Goal: Information Seeking & Learning: Check status

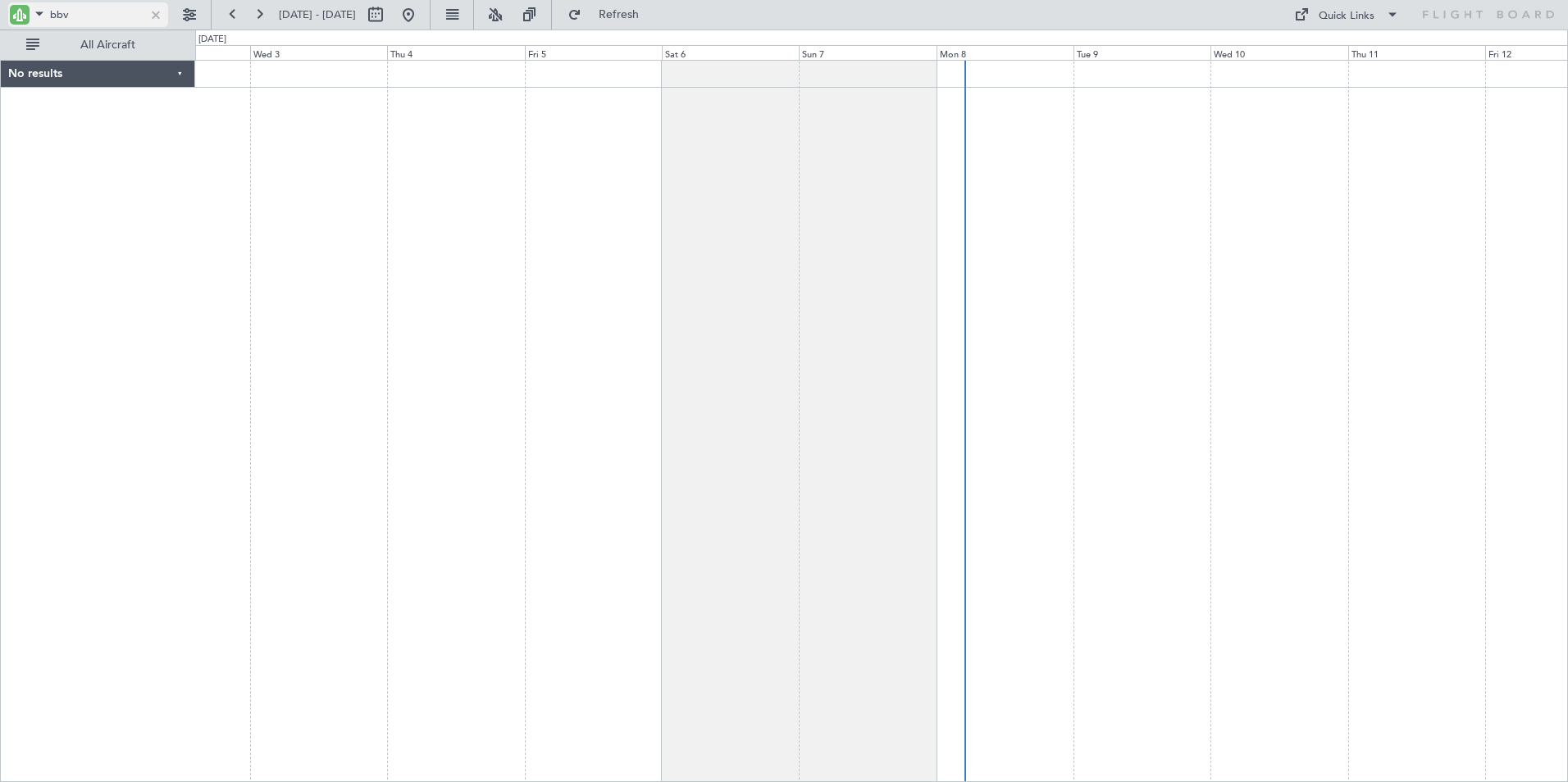
drag, startPoint x: 157, startPoint y: 15, endPoint x: 150, endPoint y: 22, distance: 9.9
click at [157, 15] on div at bounding box center [156, 14] width 18 height 18
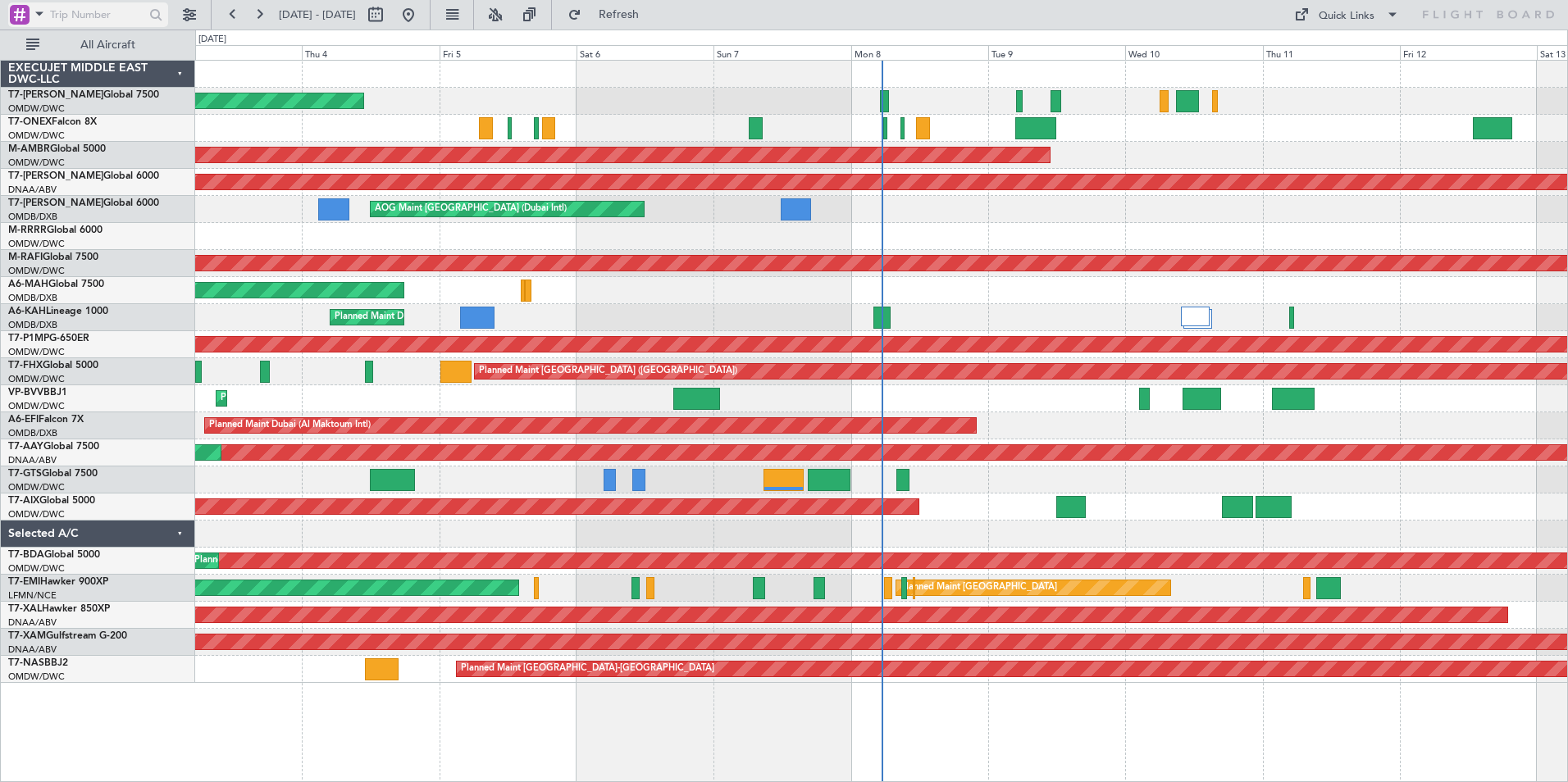
click at [38, 11] on span at bounding box center [39, 13] width 20 height 20
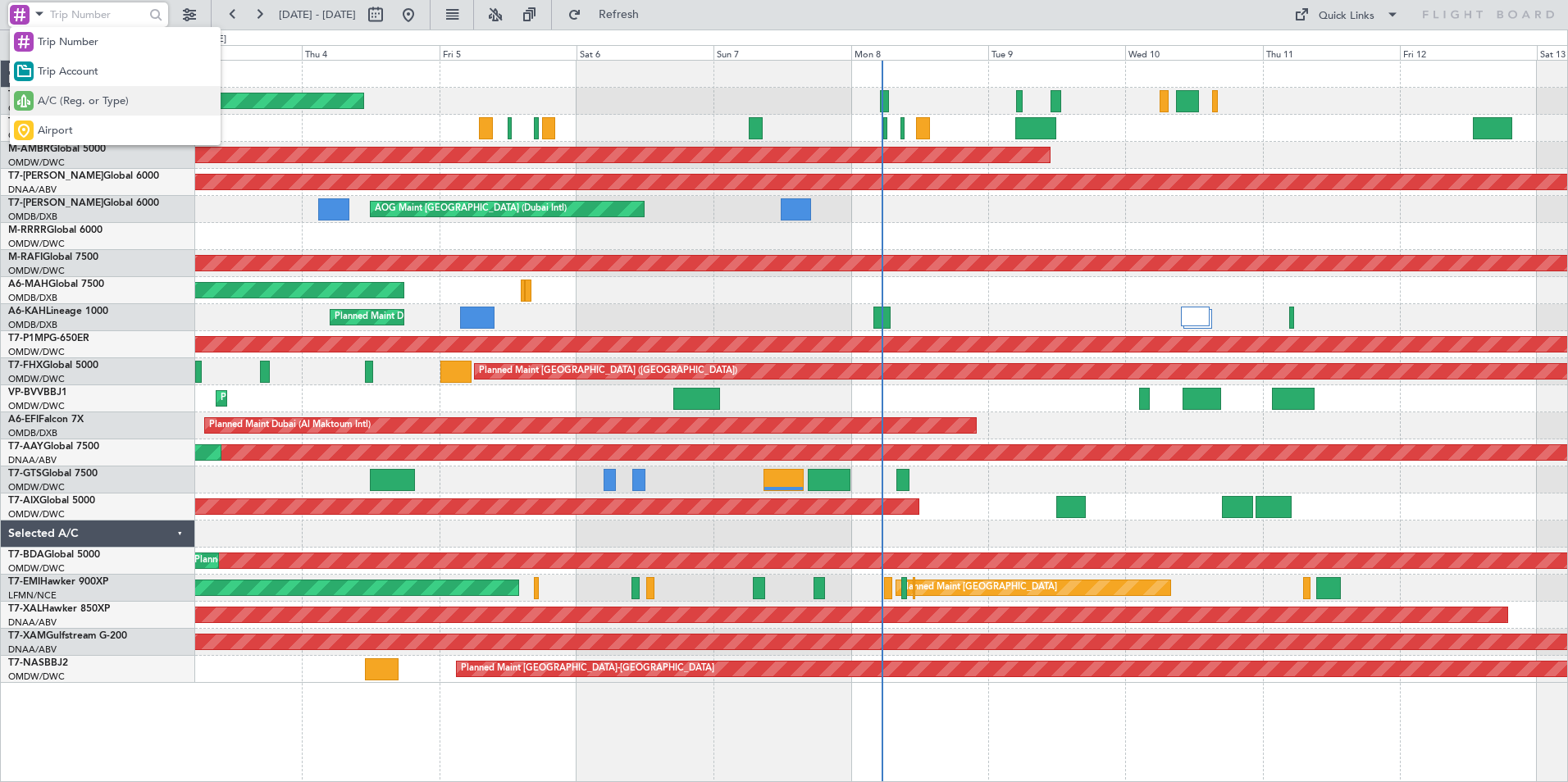
click at [74, 102] on span "A/C (Reg. or Type)" at bounding box center [83, 101] width 91 height 16
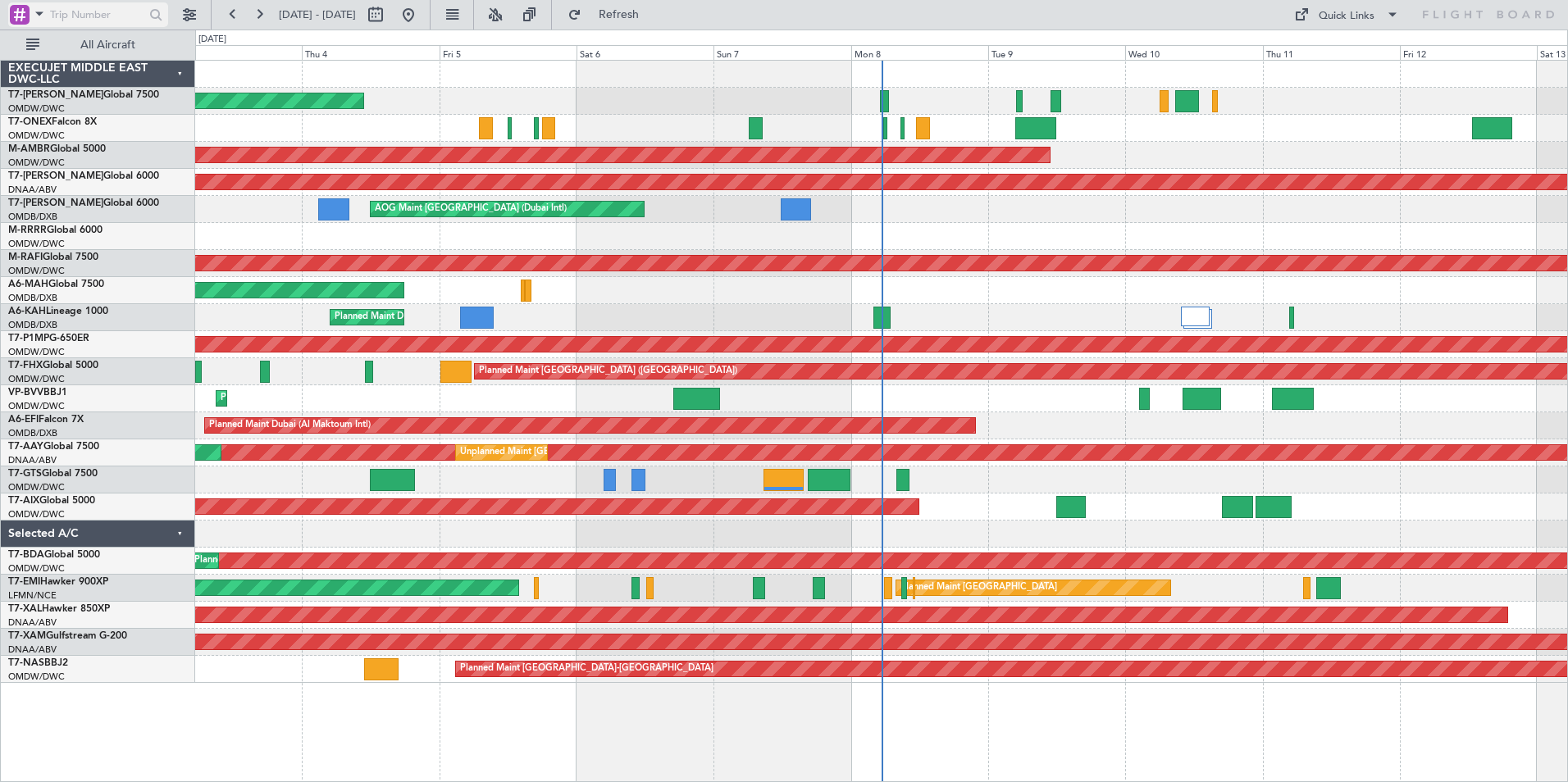
click at [47, 9] on span at bounding box center [39, 13] width 20 height 20
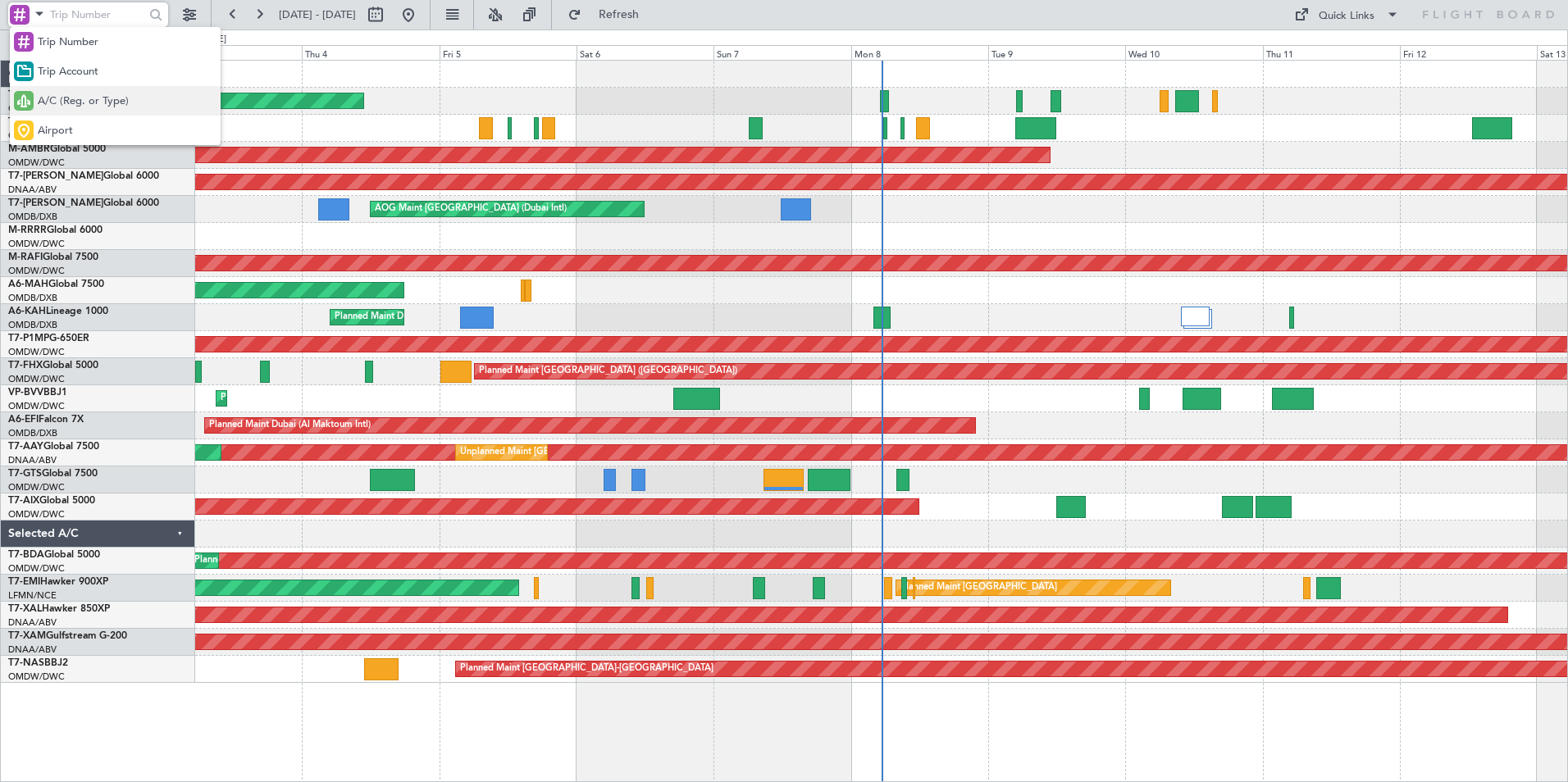
click at [75, 103] on span "A/C (Reg. or Type)" at bounding box center [83, 101] width 91 height 16
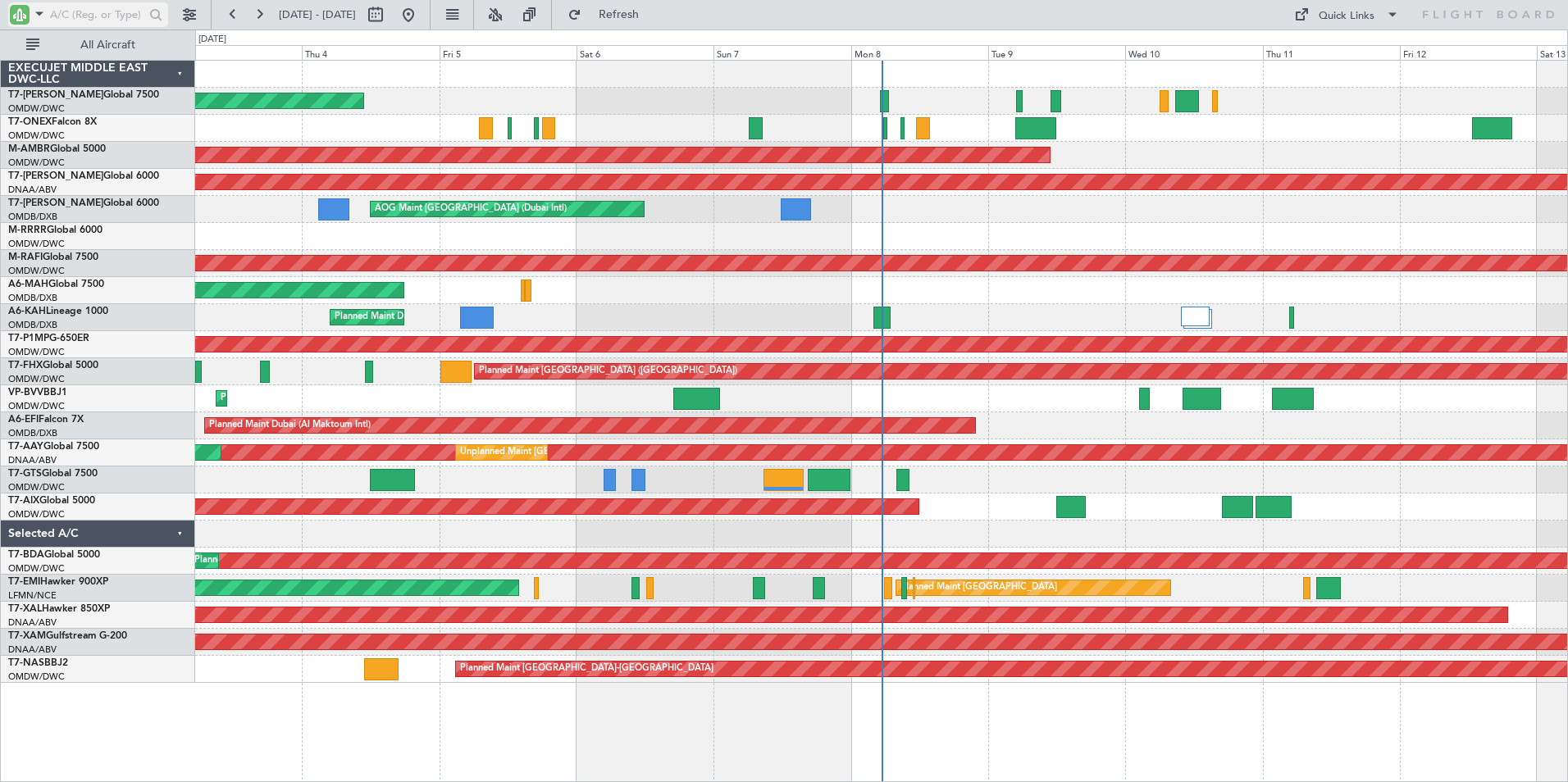
click at [94, 18] on input "text" at bounding box center [97, 15] width 94 height 25
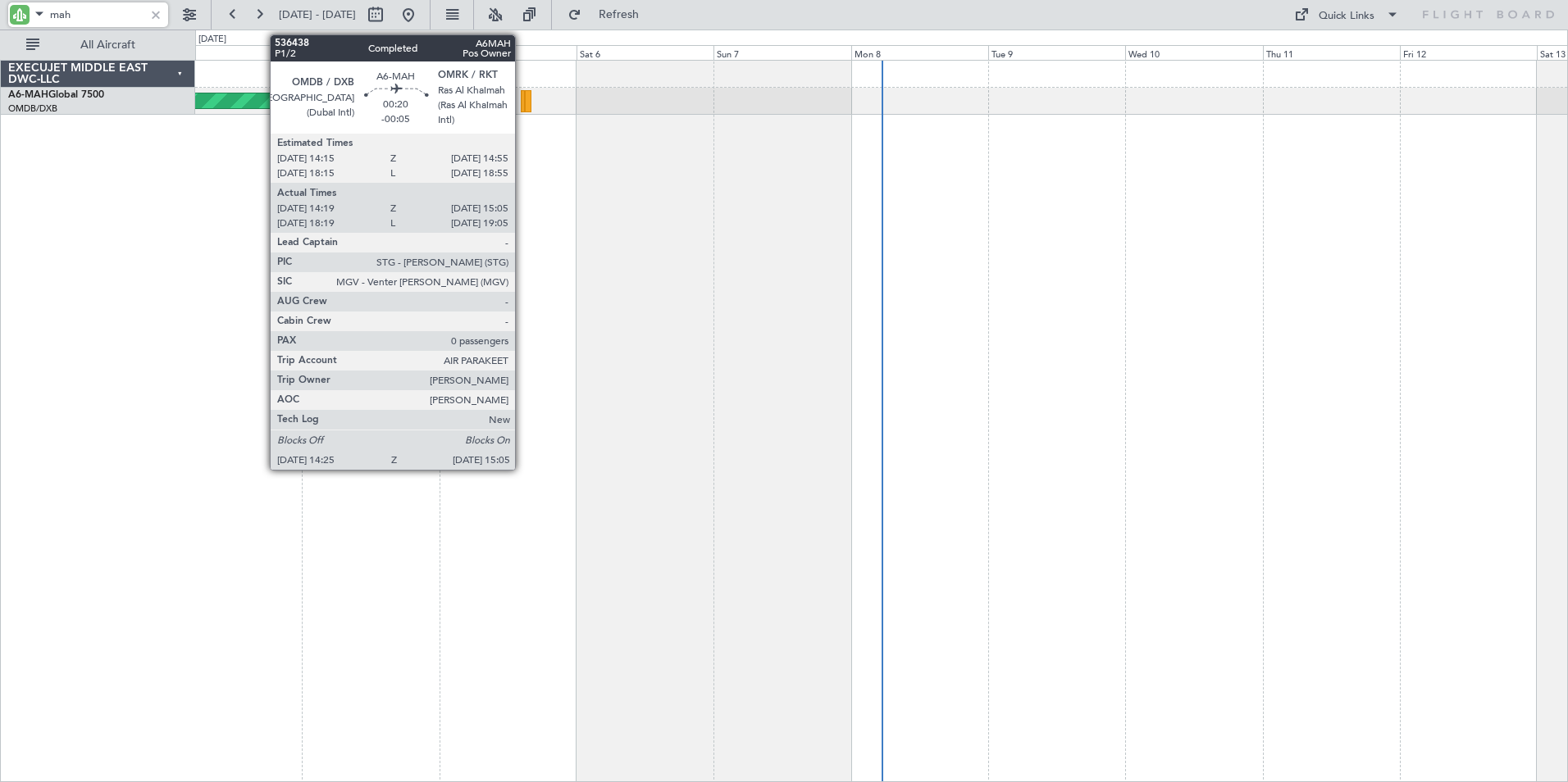
click at [522, 101] on div at bounding box center [522, 101] width 4 height 22
type input "mah"
click at [528, 102] on div at bounding box center [528, 101] width 6 height 22
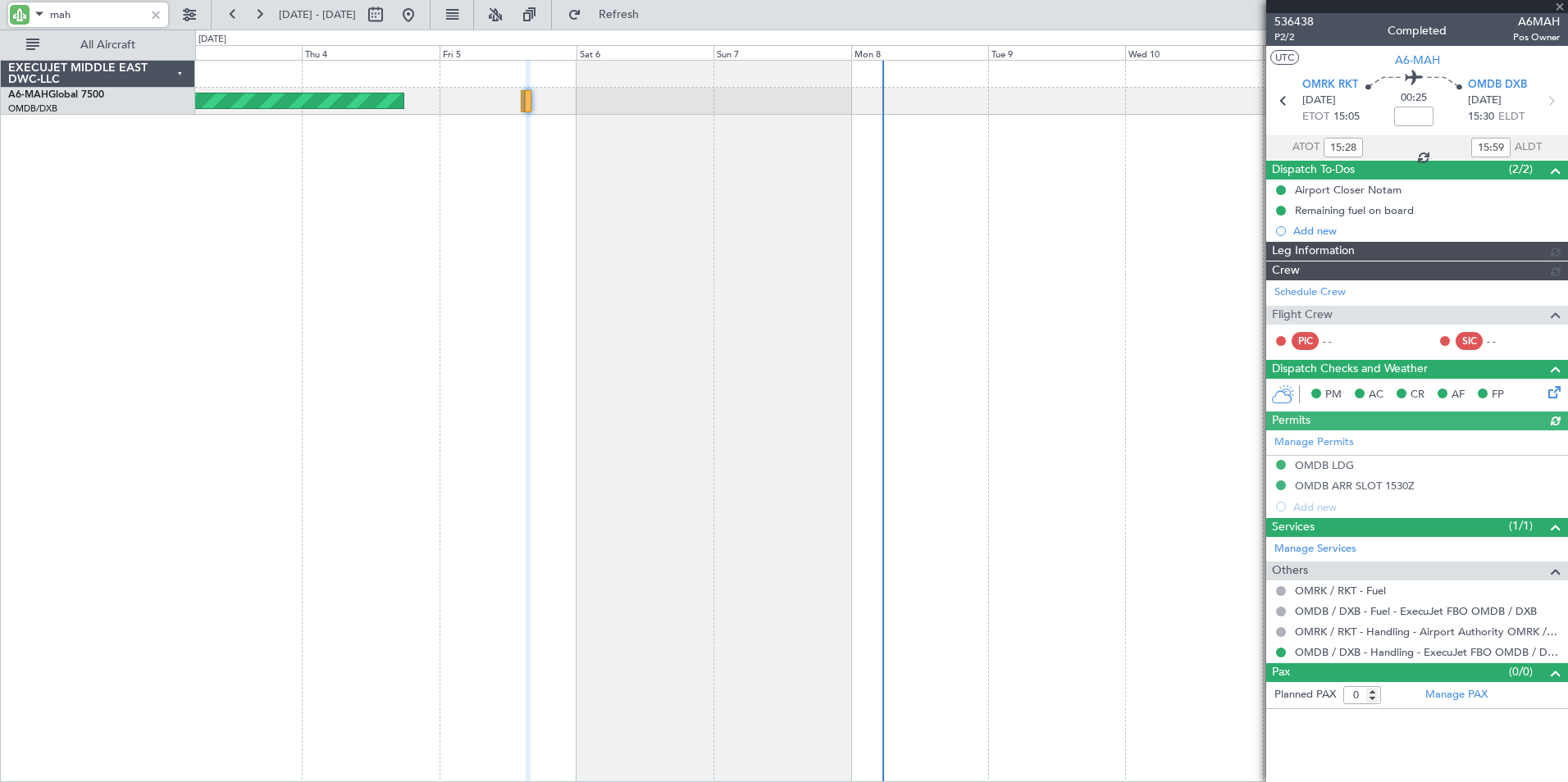
type input "[PERSON_NAME] ([PERSON_NAME])"
type input "7213"
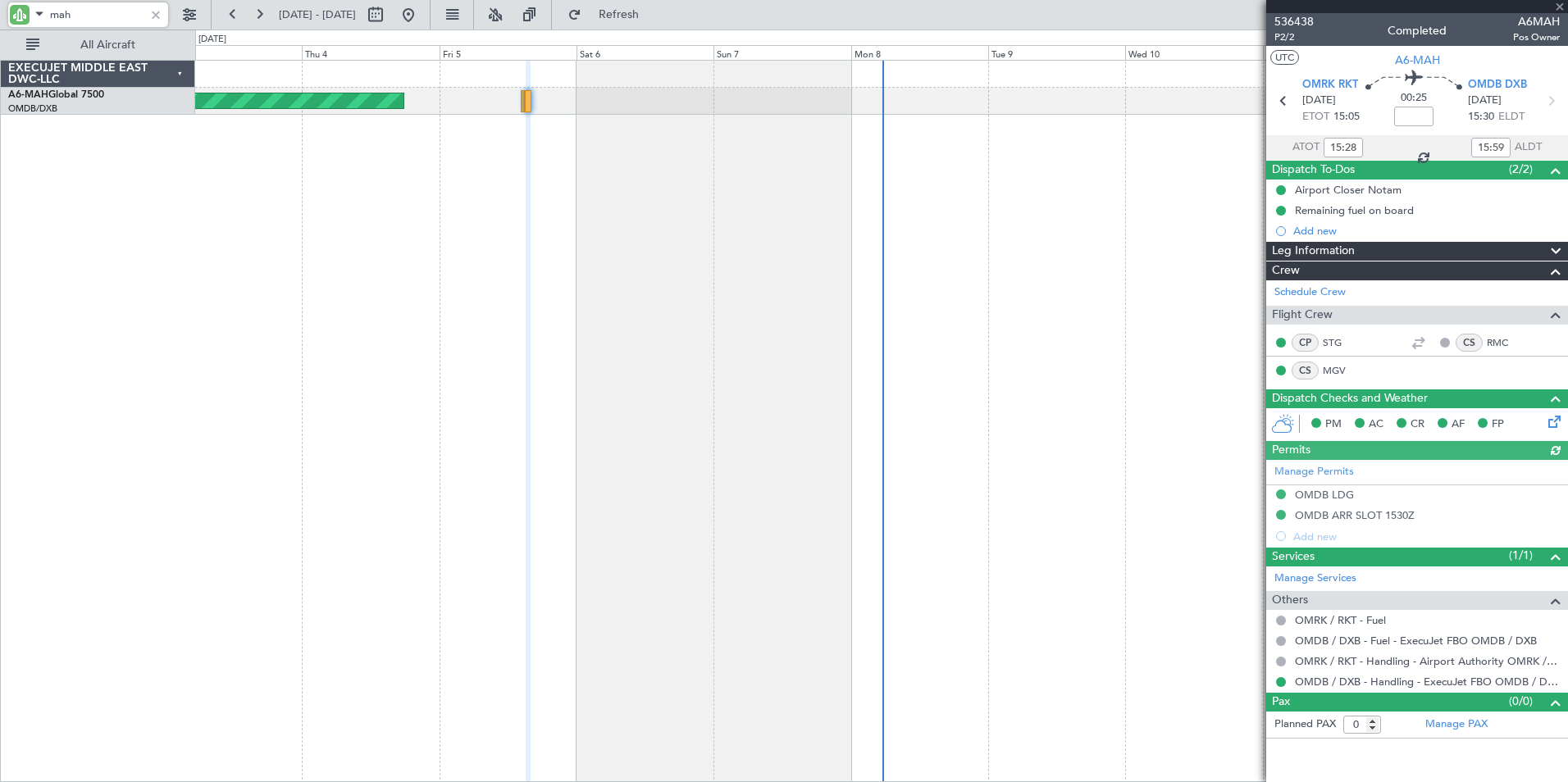
click at [1558, 6] on div at bounding box center [1417, 6] width 302 height 13
click at [1561, 10] on span at bounding box center [1560, 7] width 16 height 15
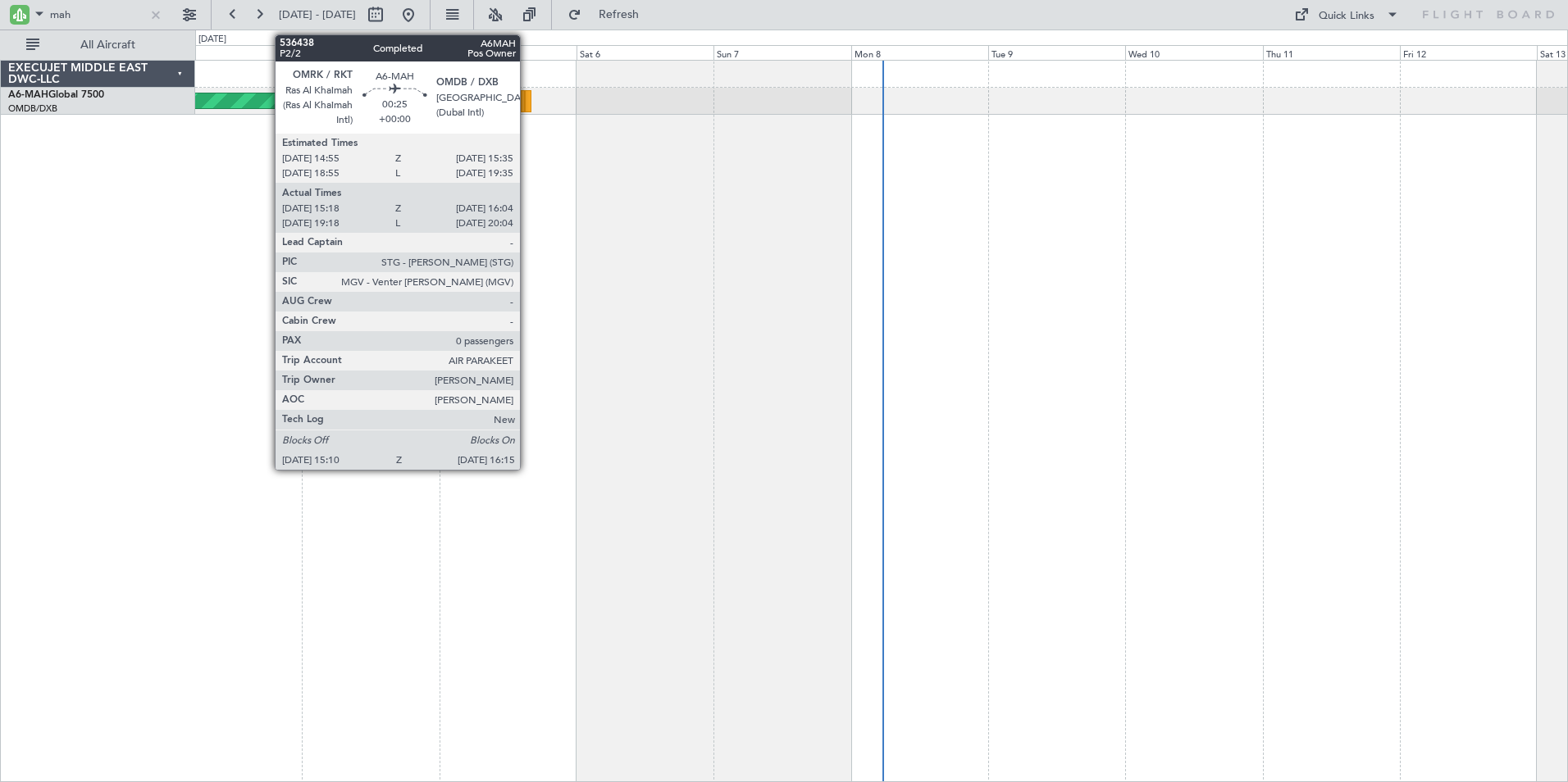
click at [528, 103] on div at bounding box center [528, 101] width 6 height 22
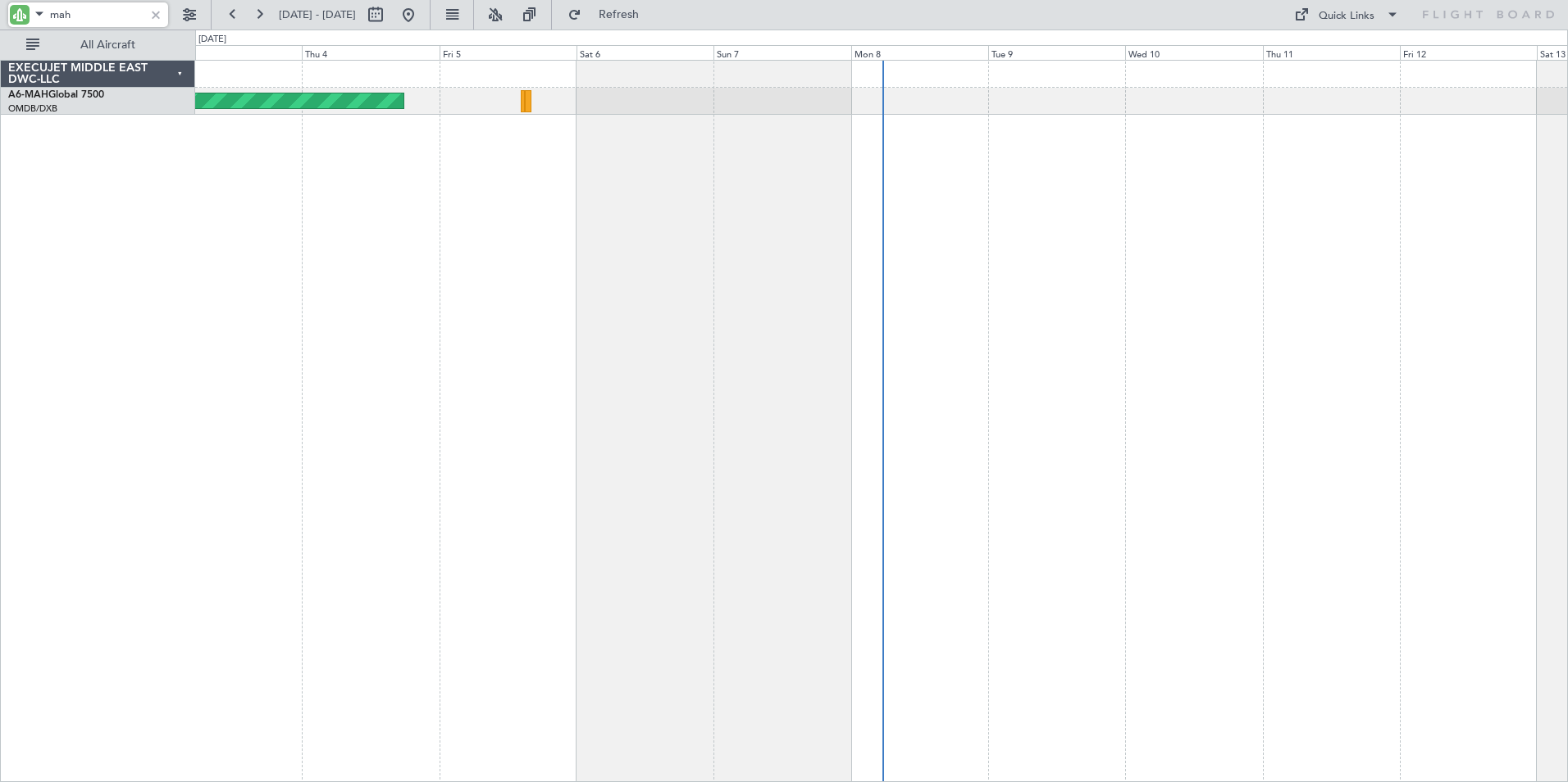
drag, startPoint x: 77, startPoint y: 16, endPoint x: -4, endPoint y: 31, distance: 82.4
click at [0, 31] on html "mah [DATE] - [DATE] Refresh Quick Links All Aircraft Planned Maint [GEOGRAPHIC_…" at bounding box center [784, 391] width 1568 height 782
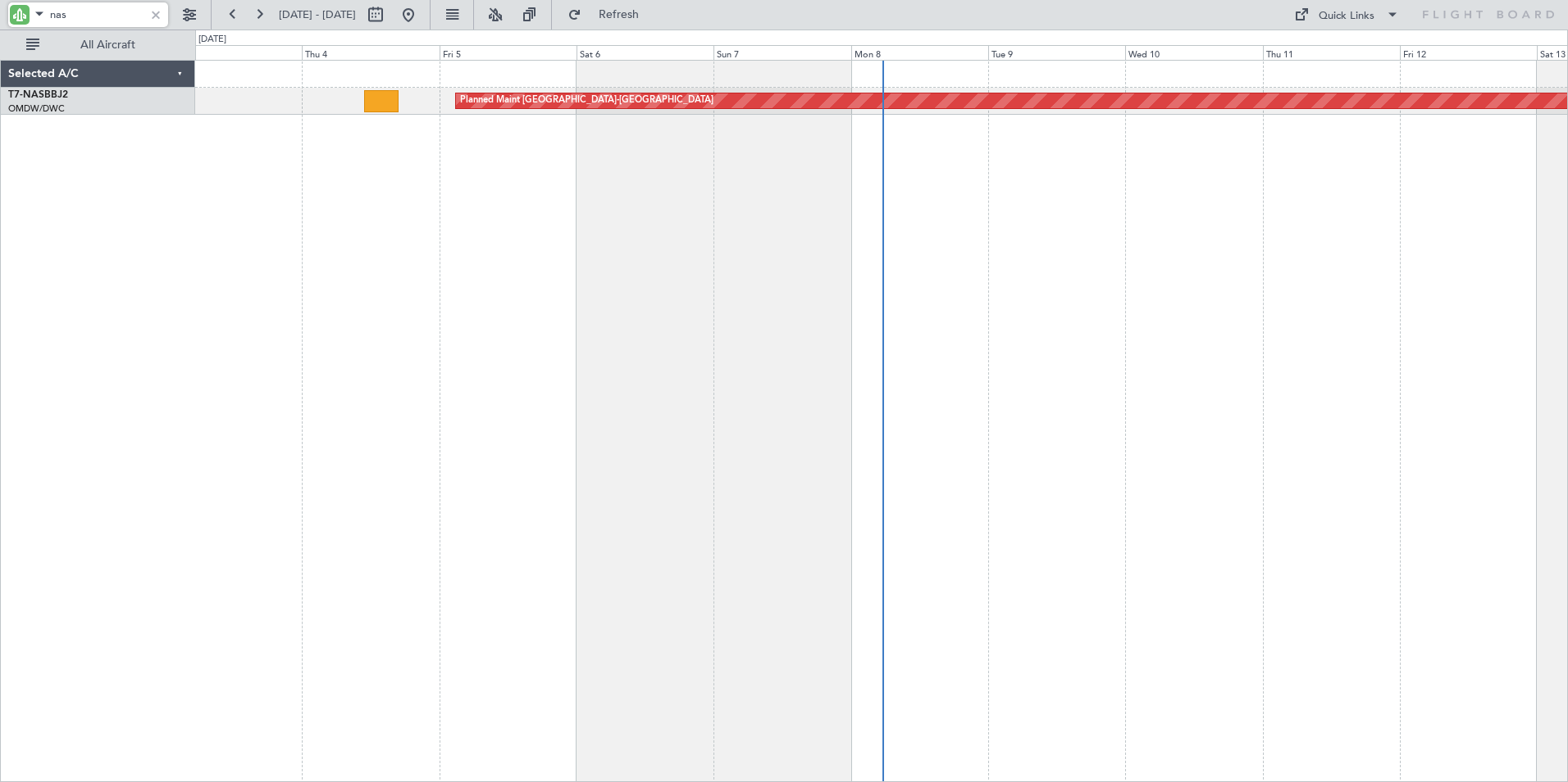
type input "nas"
click at [157, 18] on div at bounding box center [156, 14] width 18 height 18
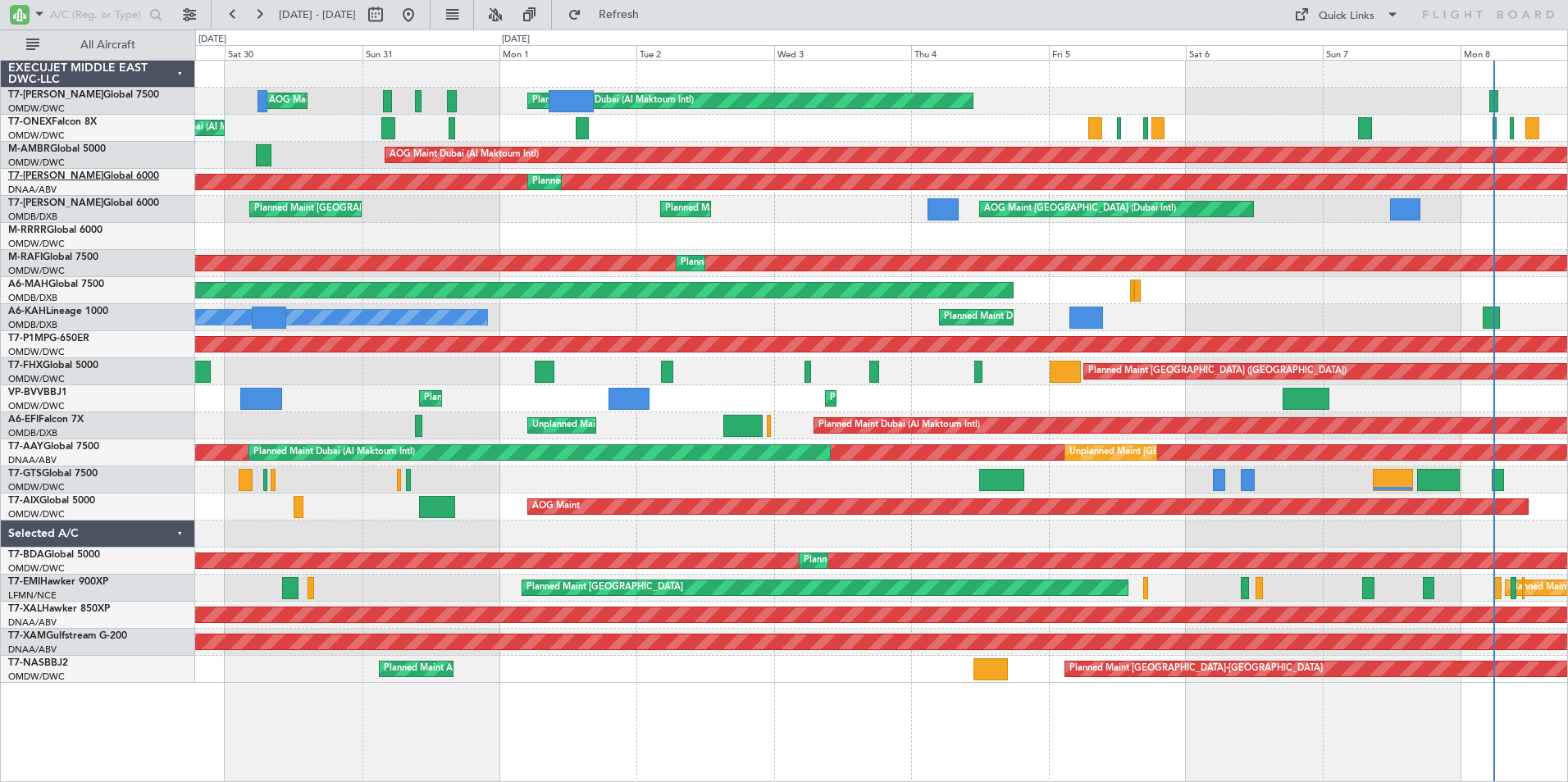
click at [43, 179] on span "T7-[PERSON_NAME]" at bounding box center [55, 176] width 95 height 10
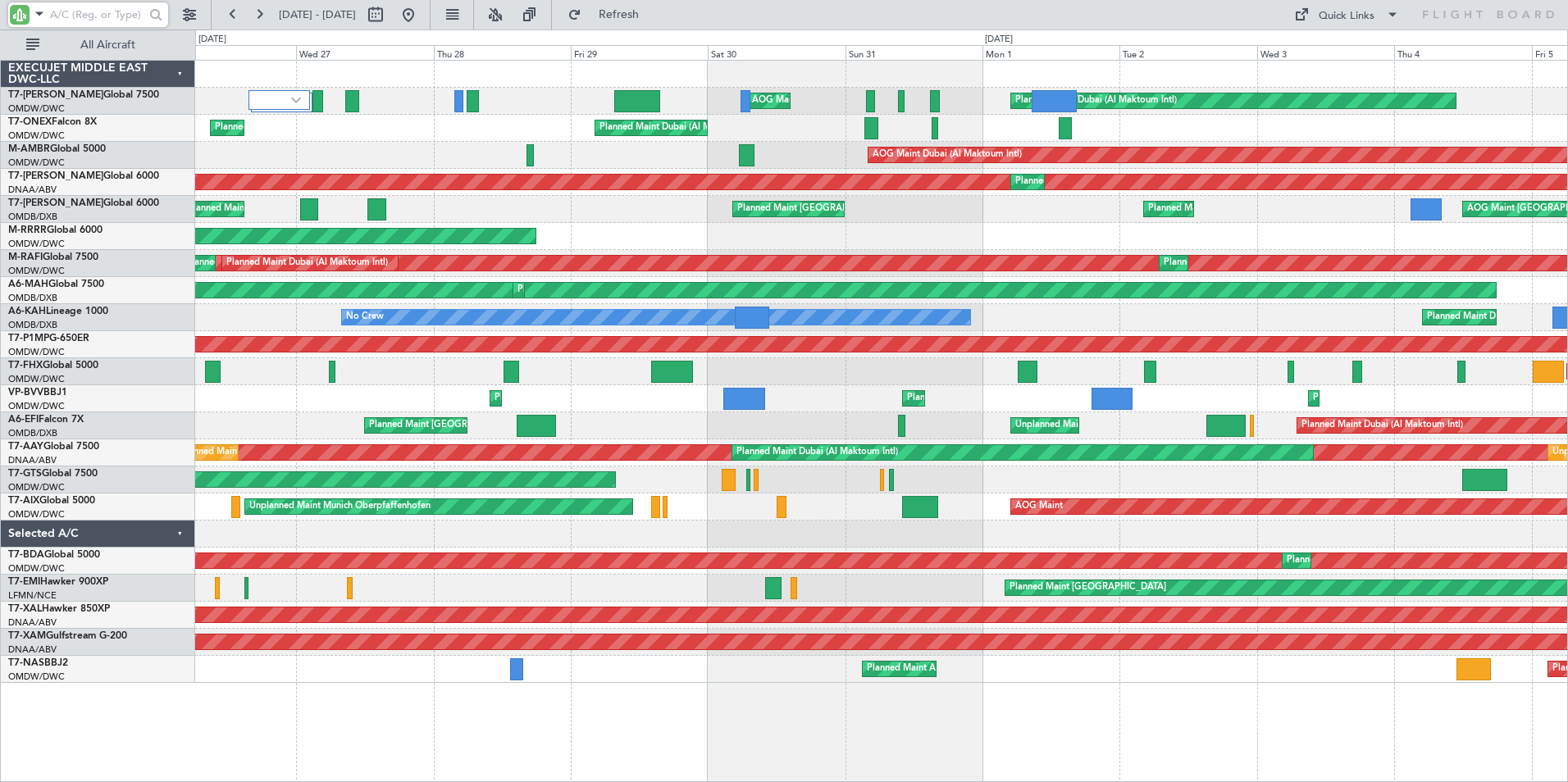
click at [948, 227] on div "Planned Maint Dubai (Al Maktoum Intl) AOG Maint [GEOGRAPHIC_DATA] (Al Maktoum I…" at bounding box center [881, 371] width 1372 height 622
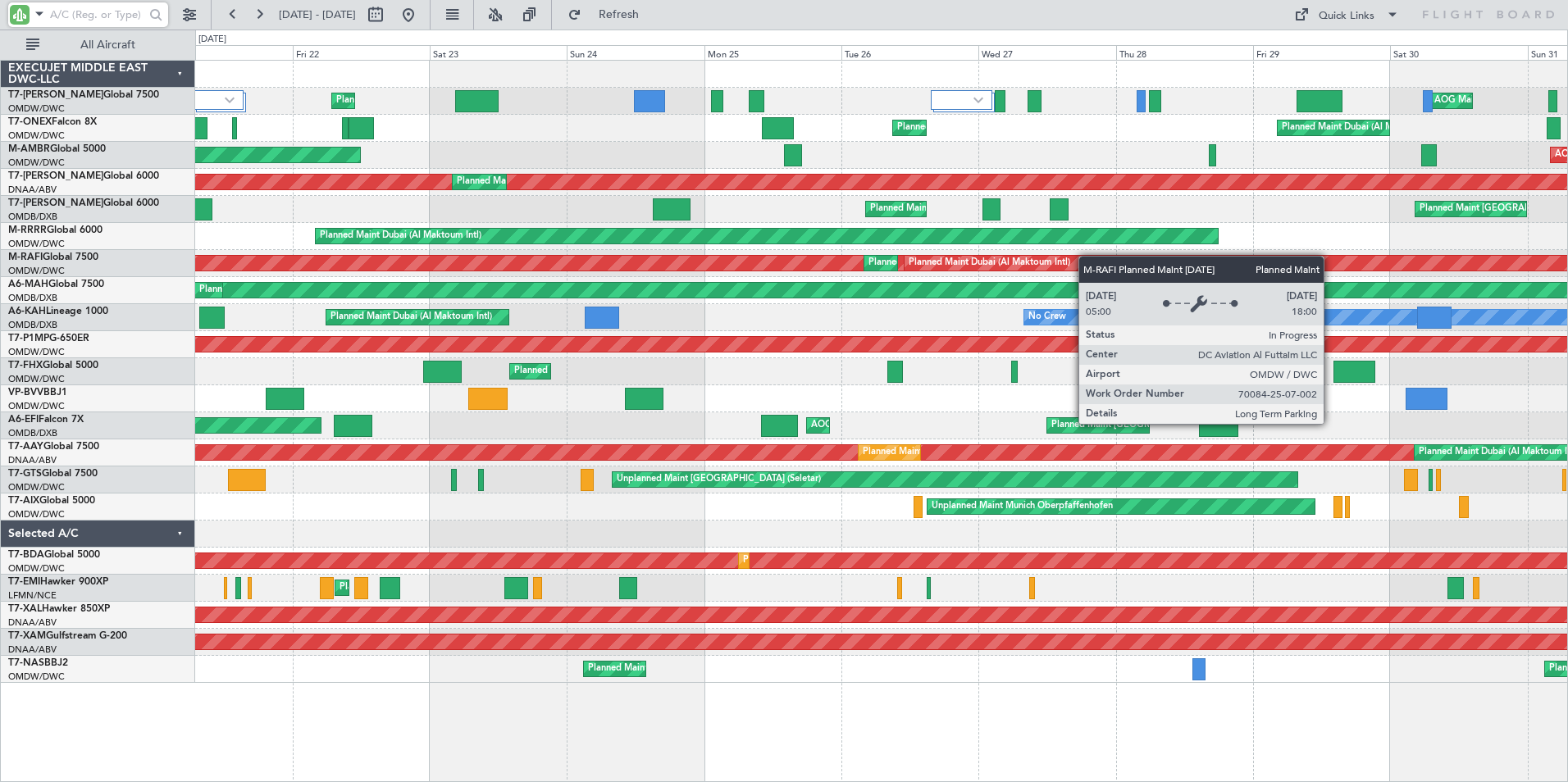
click at [1314, 260] on div "AOG Maint Dubai (Al Maktoum Intl) Planned Maint [GEOGRAPHIC_DATA] (Al Maktoum I…" at bounding box center [881, 371] width 1372 height 622
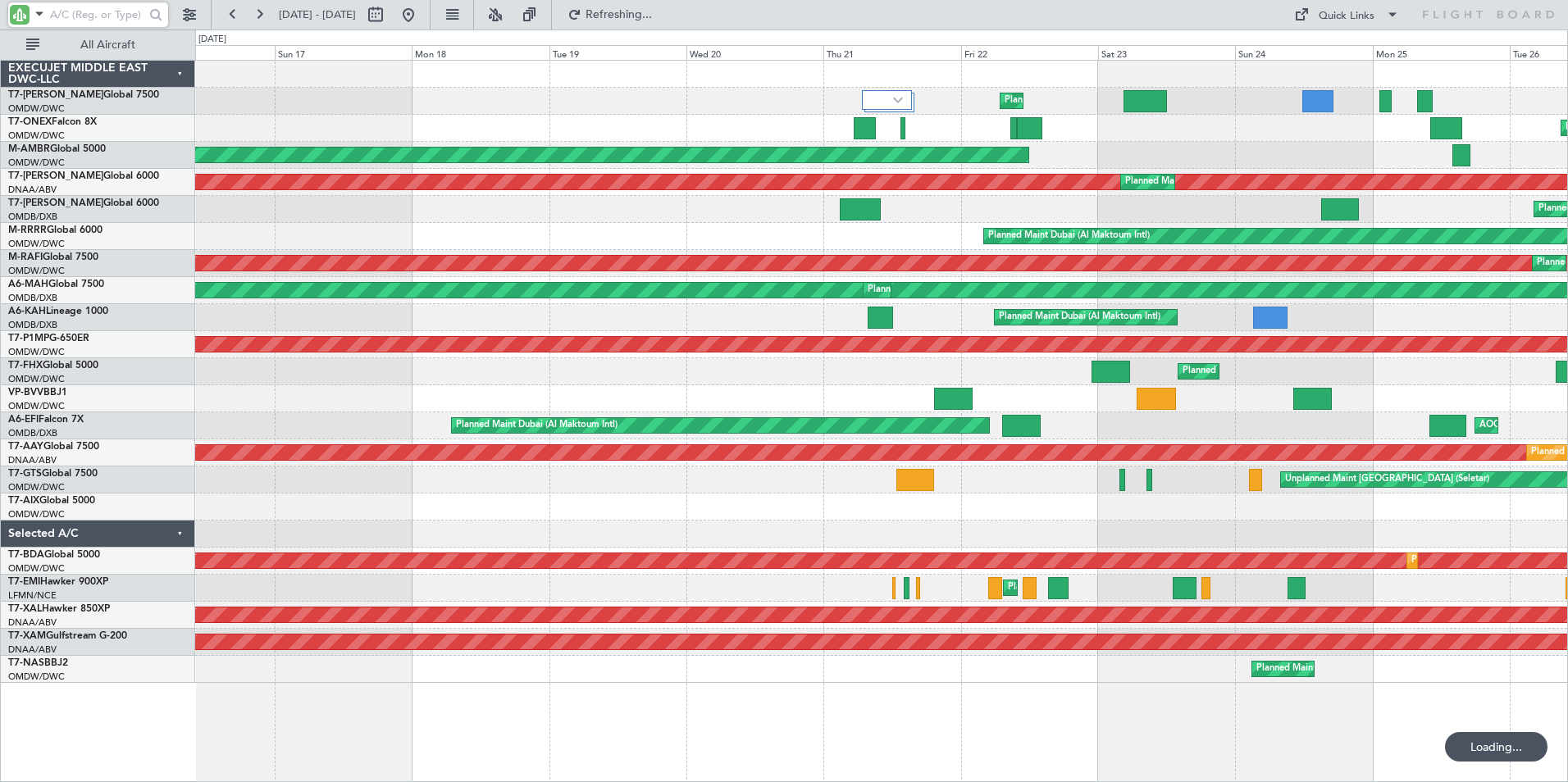
click at [978, 244] on div "Planned Maint Dubai (Al Maktoum Intl)" at bounding box center [881, 237] width 1372 height 27
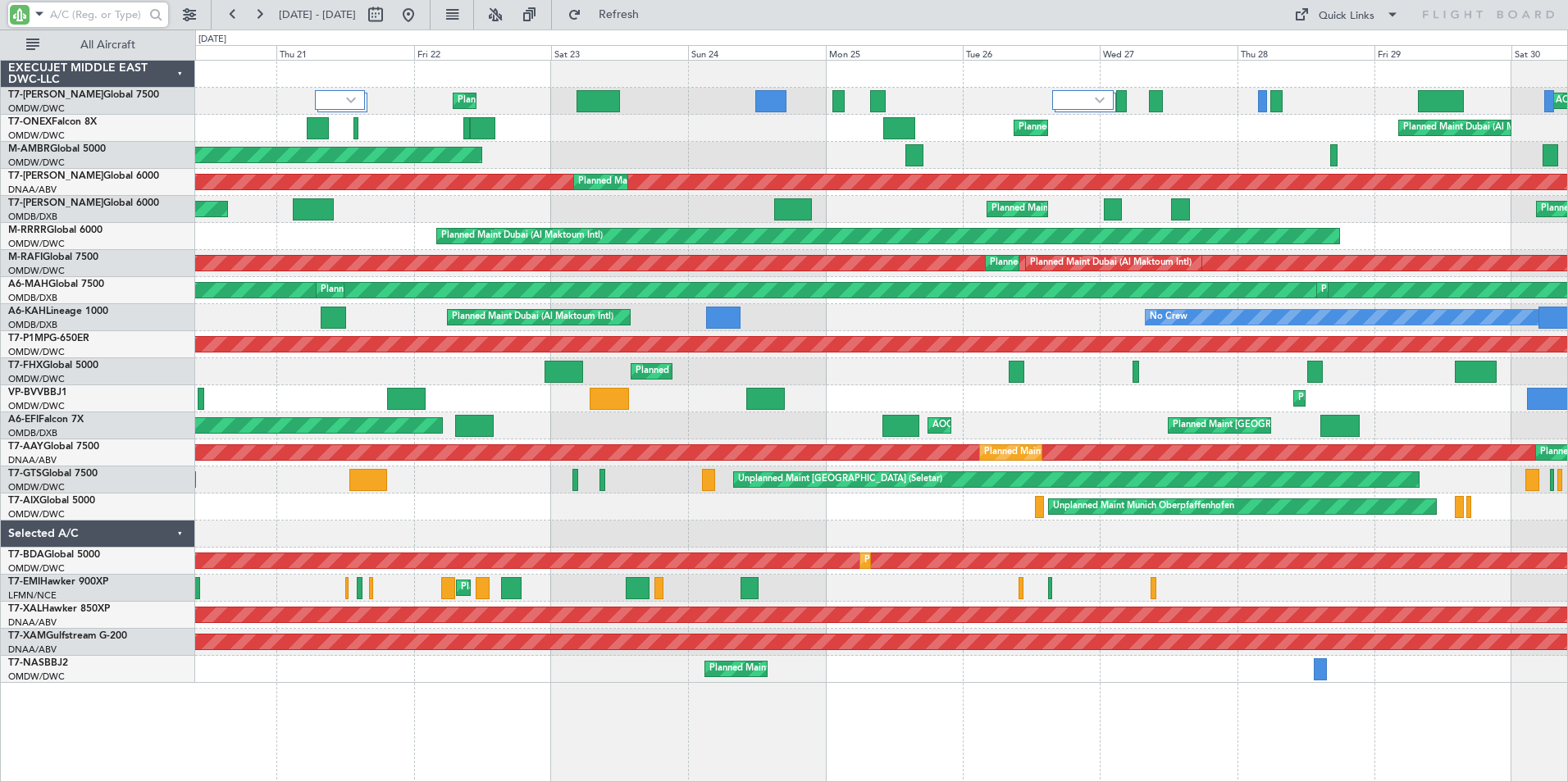
click at [108, 234] on div "Planned Maint Dubai (Al Maktoum Intl) AOG Maint [GEOGRAPHIC_DATA] (Al Maktoum I…" at bounding box center [784, 405] width 1568 height 753
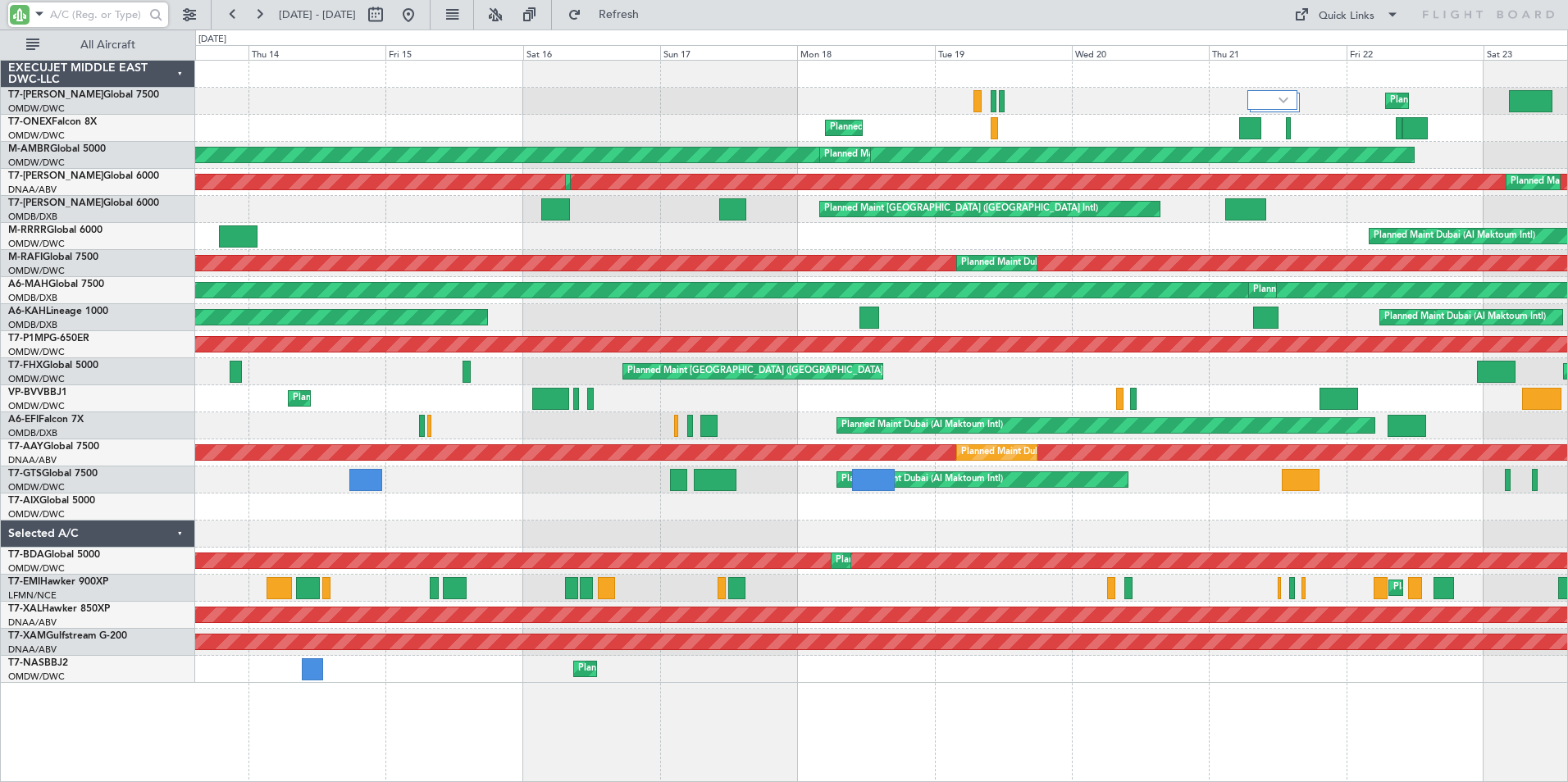
click at [1285, 379] on div "Planned Maint [GEOGRAPHIC_DATA] ([GEOGRAPHIC_DATA]) Planned Maint [GEOGRAPHIC_D…" at bounding box center [881, 371] width 1372 height 27
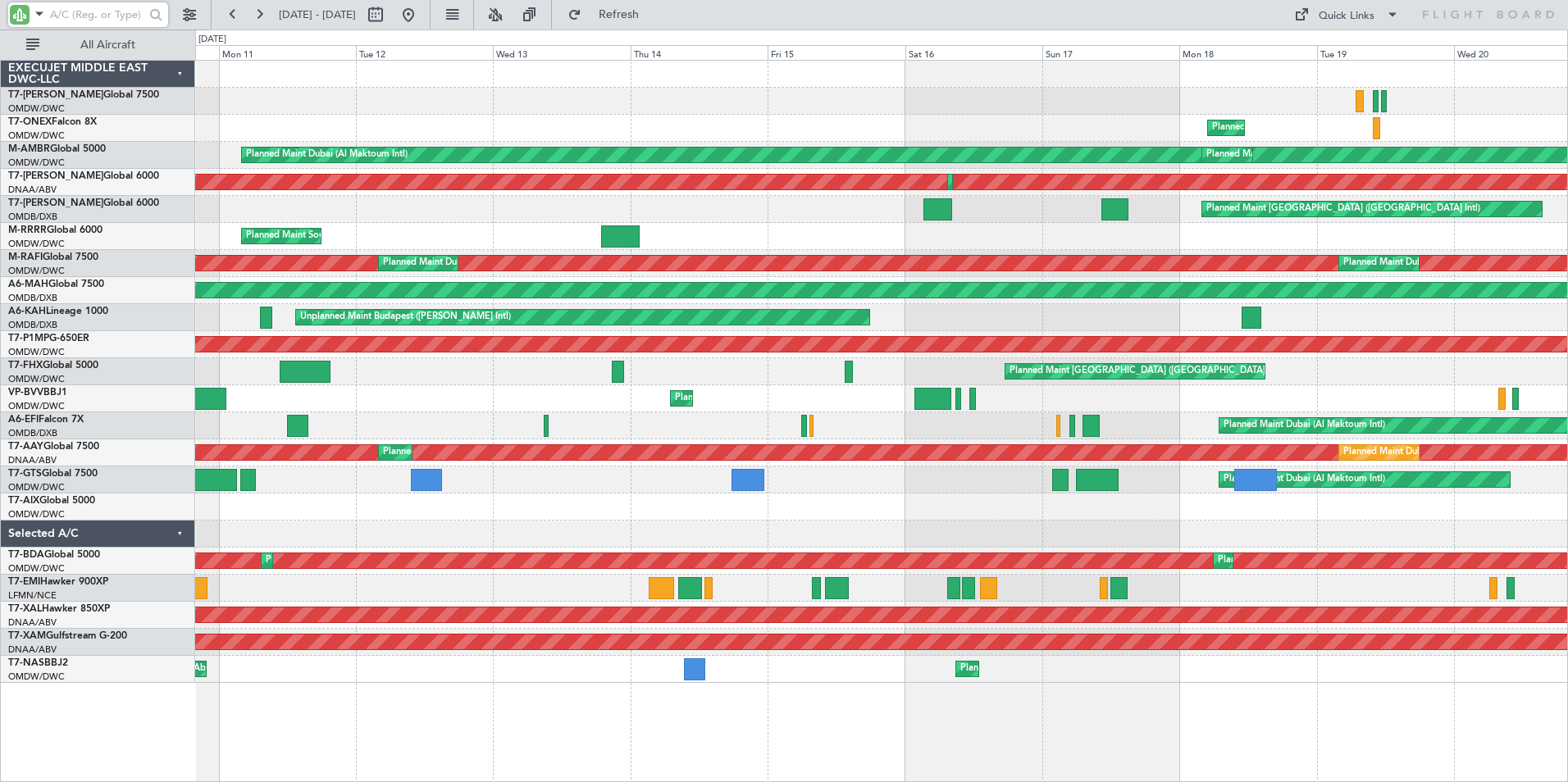
click at [125, 730] on div "Planned Maint Dubai (Al Maktoum Intl) Planned Maint Geneva ([GEOGRAPHIC_DATA]) …" at bounding box center [784, 405] width 1568 height 753
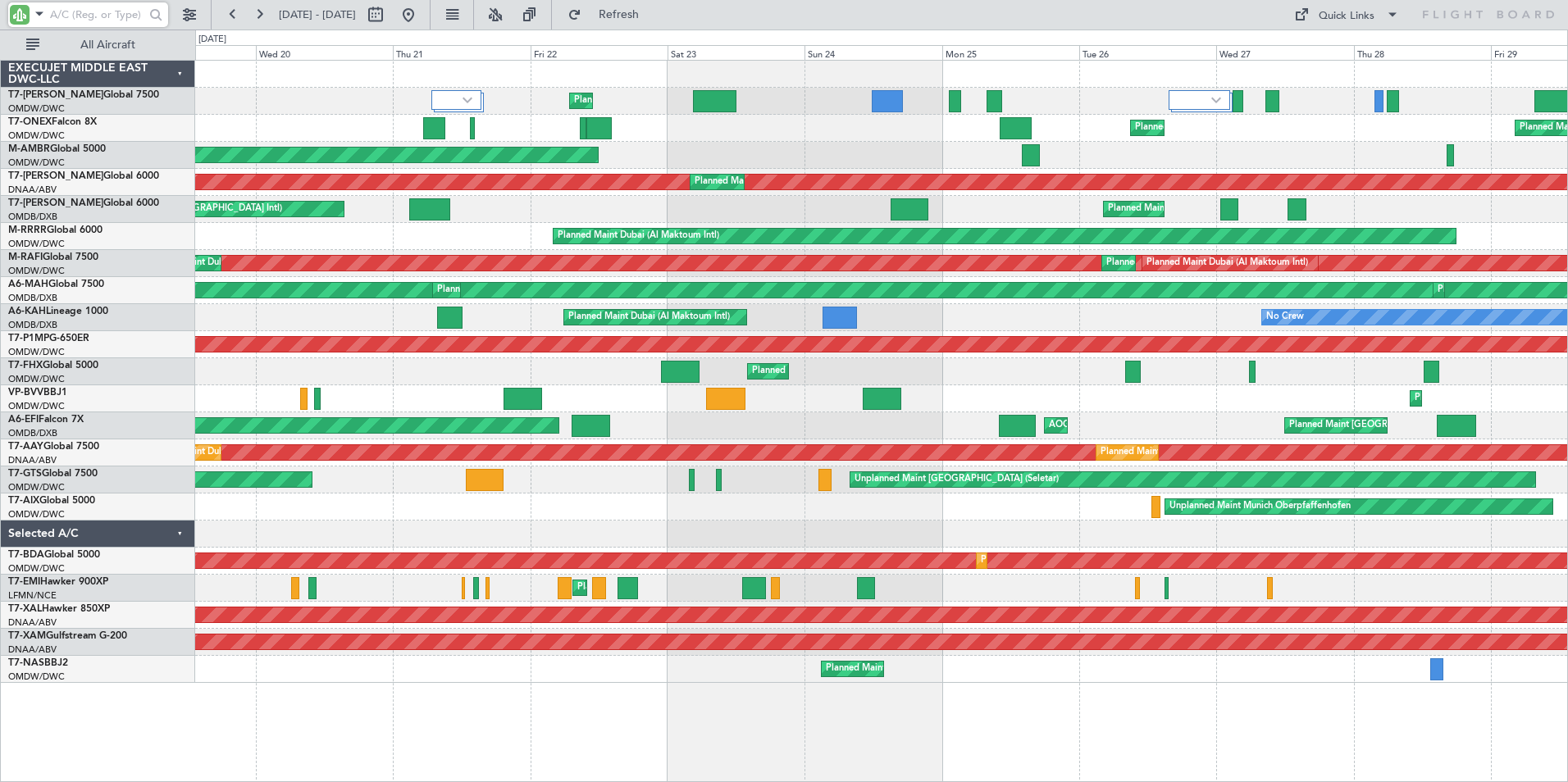
click at [229, 763] on div "Planned Maint Dubai (Al Maktoum Intl) AOG Maint [GEOGRAPHIC_DATA] (Al Maktoum I…" at bounding box center [882, 421] width 1373 height 723
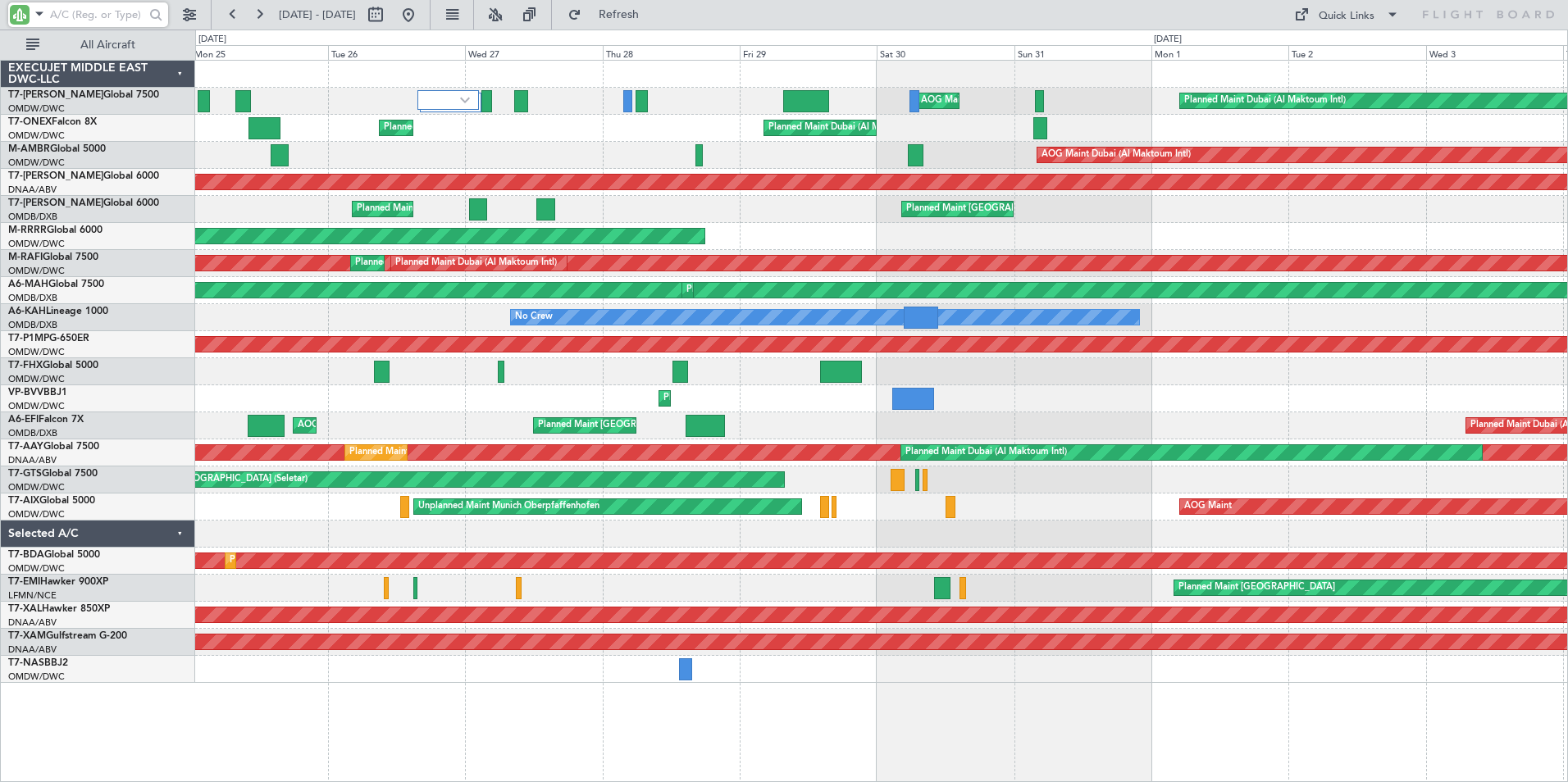
click at [448, 750] on div "AOG Maint Dubai (Al Maktoum Intl) Planned Maint [GEOGRAPHIC_DATA] (Al Maktoum I…" at bounding box center [882, 421] width 1373 height 723
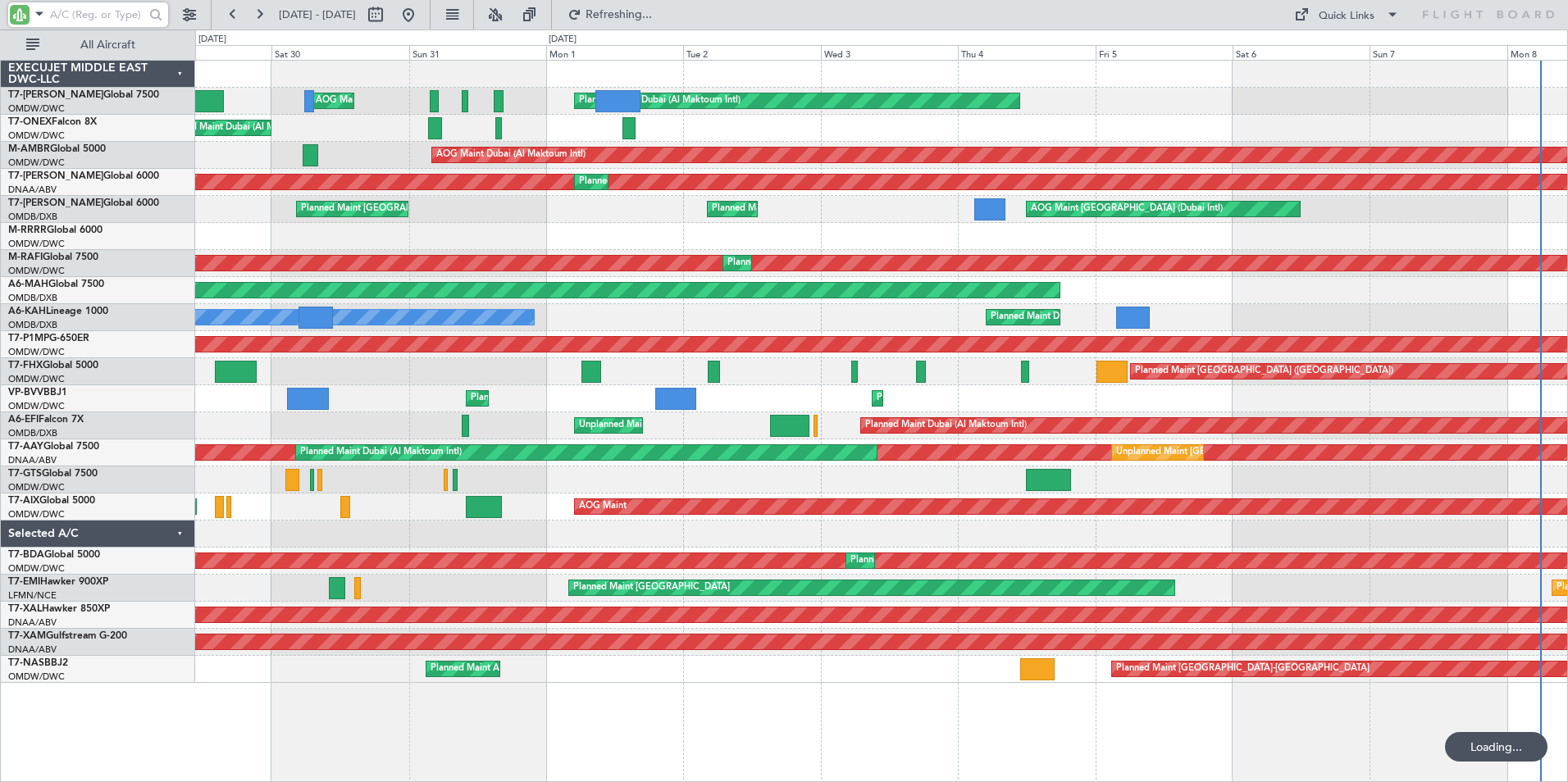
click at [483, 740] on div "Planned Maint Dubai (Al Maktoum Intl) AOG Maint [GEOGRAPHIC_DATA] (Al Maktoum I…" at bounding box center [882, 421] width 1373 height 723
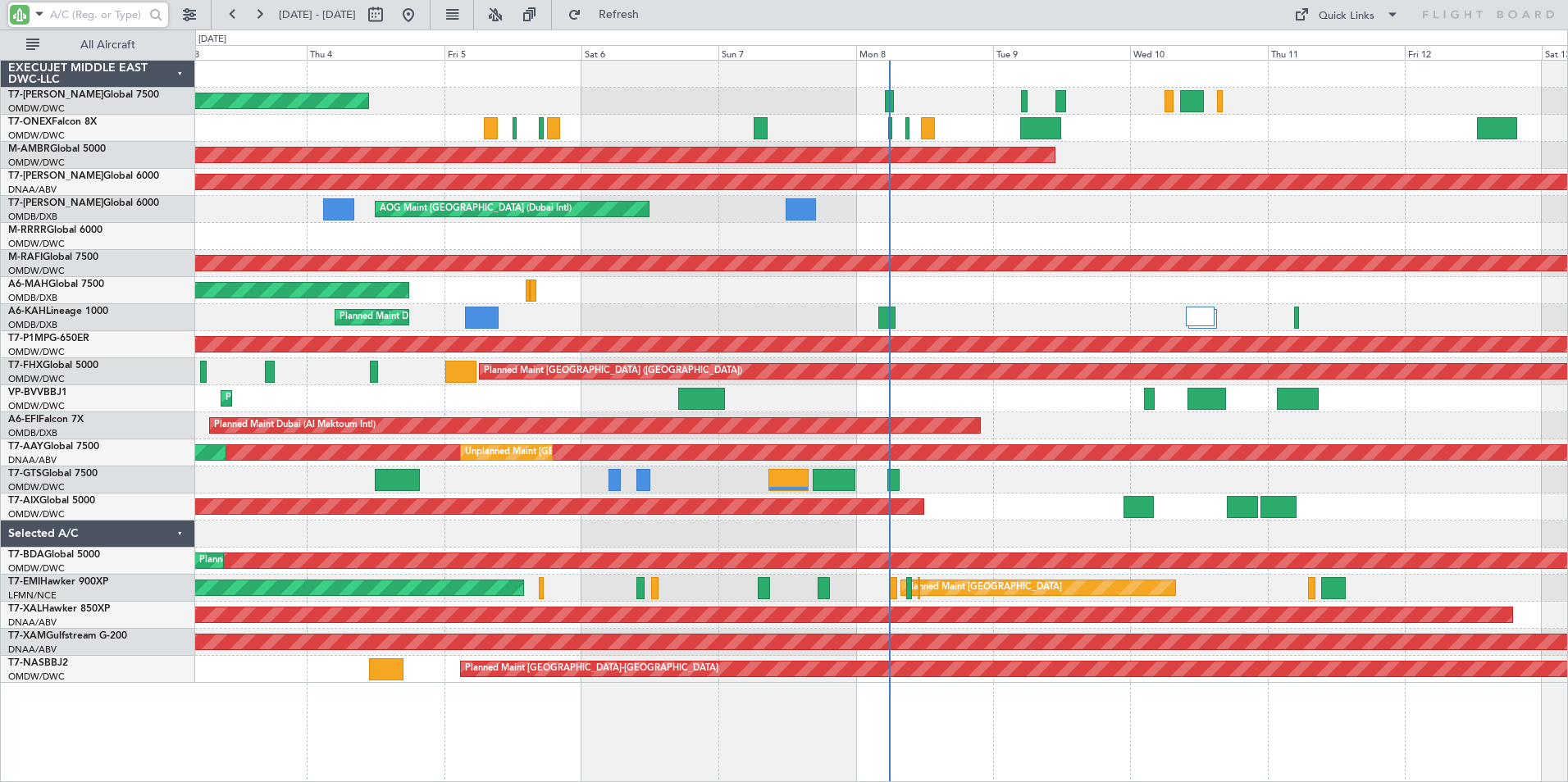
click at [726, 781] on html "[DATE] - [DATE] Refresh Quick Links All Aircraft Planned Maint [GEOGRAPHIC_DATA…" at bounding box center [784, 391] width 1568 height 782
